Goal: Find specific page/section: Find specific page/section

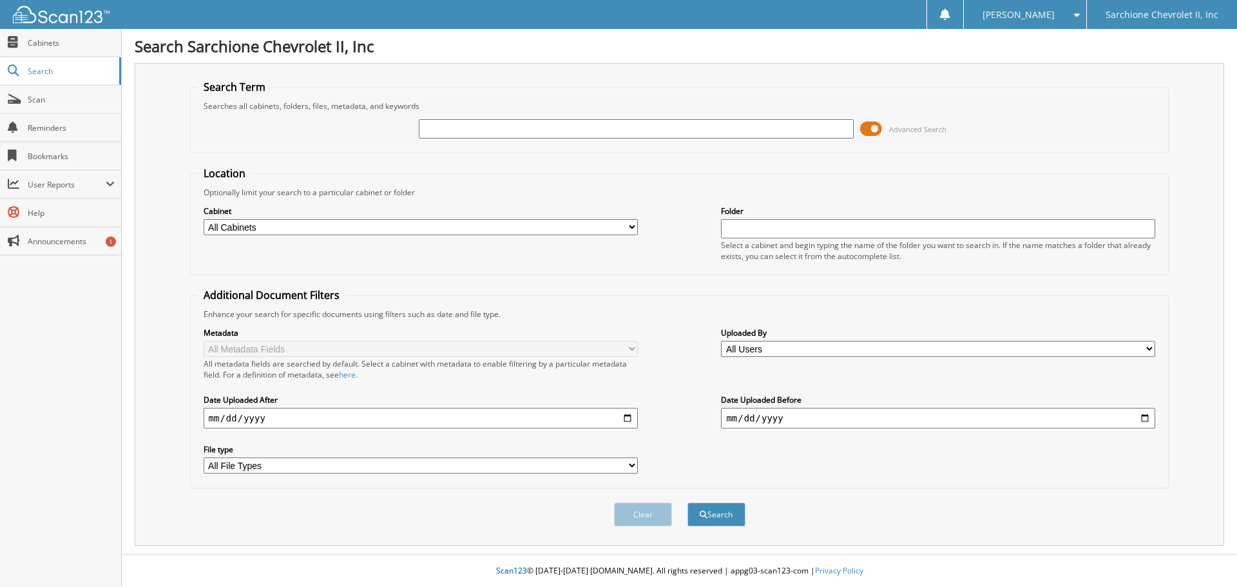
click at [558, 127] on input "text" at bounding box center [636, 128] width 434 height 19
type input "94894"
click at [687, 502] on button "Search" at bounding box center [716, 514] width 58 height 24
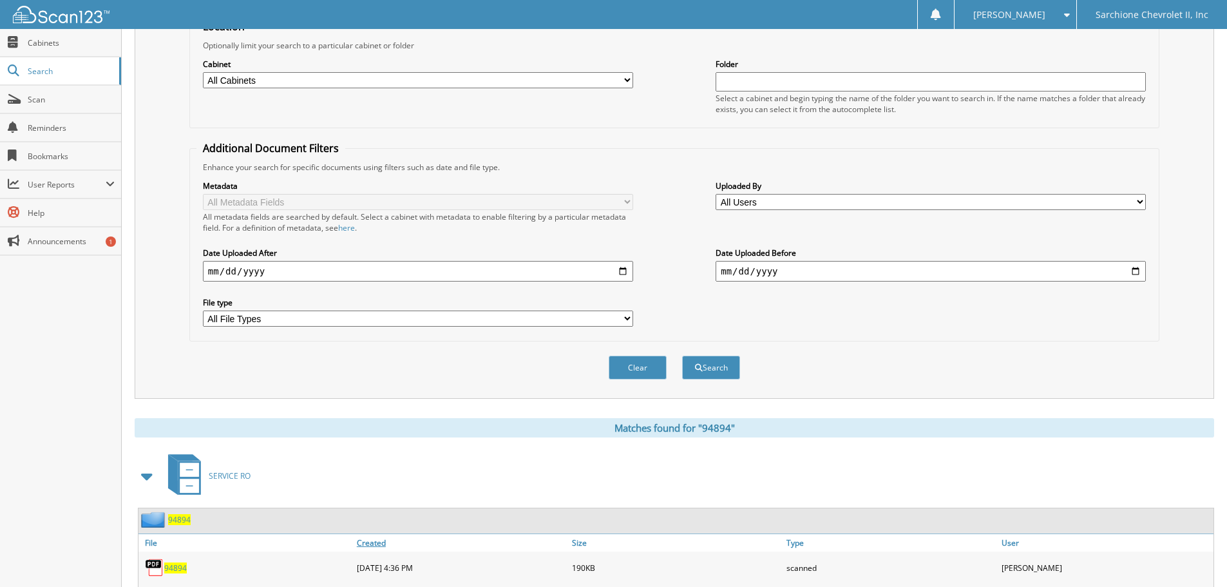
scroll to position [258, 0]
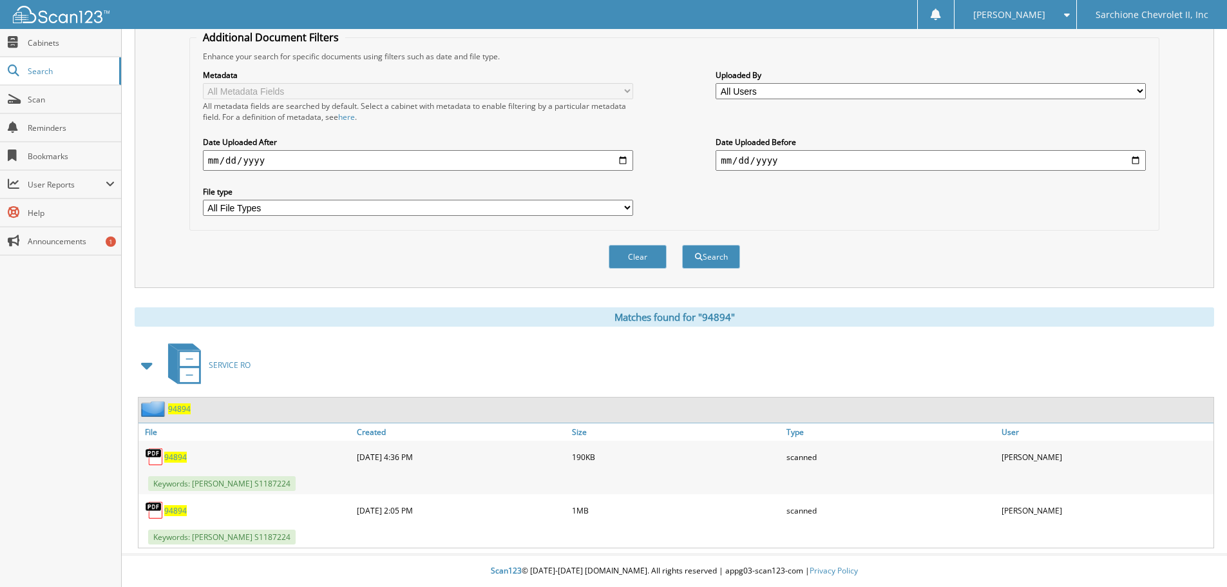
click at [170, 460] on span "94894" at bounding box center [175, 457] width 23 height 11
click at [169, 508] on span "94894" at bounding box center [175, 510] width 23 height 11
